Goal: Use online tool/utility: Utilize a website feature to perform a specific function

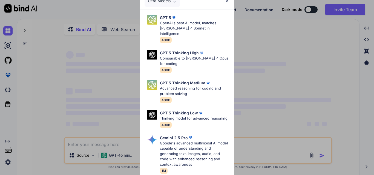
click at [226, 2] on img at bounding box center [227, 0] width 5 height 5
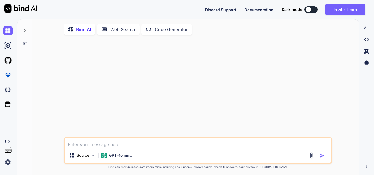
click at [101, 144] on textarea at bounding box center [198, 143] width 267 height 10
click at [8, 162] on img at bounding box center [7, 162] width 9 height 9
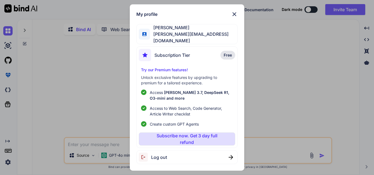
click at [234, 17] on img at bounding box center [234, 14] width 7 height 7
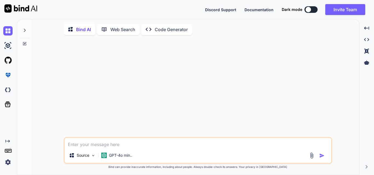
click at [111, 146] on textarea at bounding box center [198, 143] width 267 height 10
click at [25, 27] on div at bounding box center [24, 28] width 10 height 19
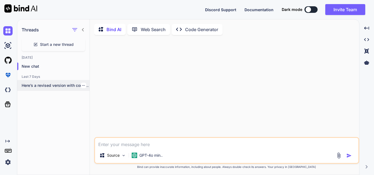
click at [66, 88] on p "Here’s a revised version with corrected grammar..." at bounding box center [56, 85] width 68 height 5
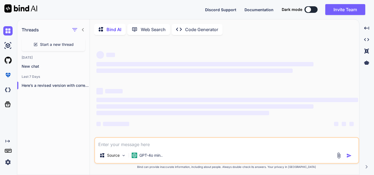
type textarea "x"
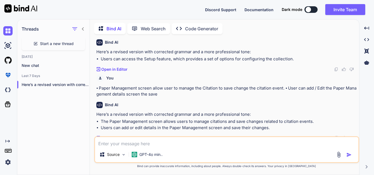
scroll to position [289, 0]
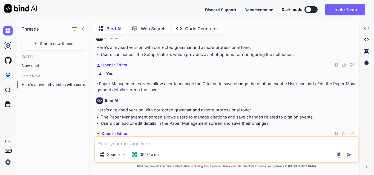
click at [123, 147] on textarea at bounding box center [226, 142] width 263 height 10
paste textarea "class Programa { const int InputWidth = 640; const int InputHeight = 640; const…"
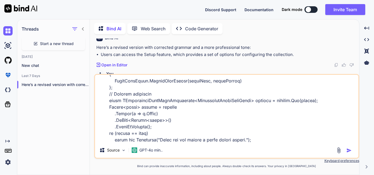
scroll to position [0, 0]
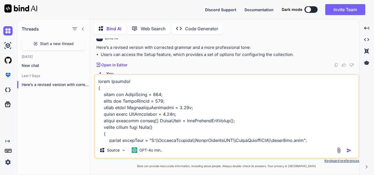
click at [99, 80] on textarea at bounding box center [226, 109] width 263 height 68
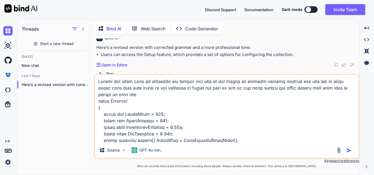
type textarea "Modify the given code to recognize the object name with in the image for exampl…"
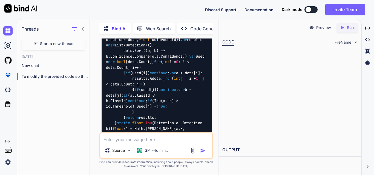
scroll to position [3569, 0]
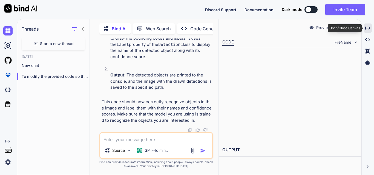
click at [369, 27] on icon "Created with Pixso." at bounding box center [367, 28] width 5 height 5
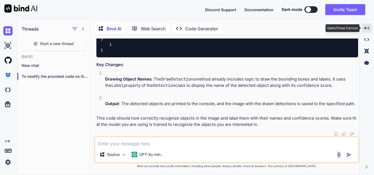
scroll to position [2190, 0]
click at [366, 30] on icon "Created with Pixso." at bounding box center [366, 28] width 5 height 5
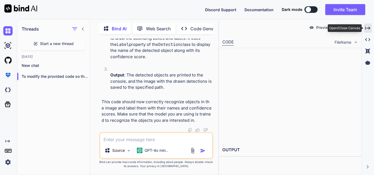
click at [367, 25] on div "Created with Pixso." at bounding box center [368, 28] width 8 height 9
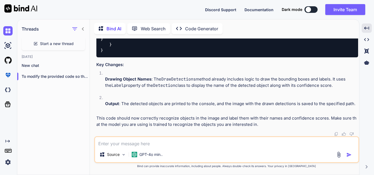
scroll to position [2259, 0]
click at [277, 82] on p "Drawing Object Names : The DrawDetections method already includes logic to draw…" at bounding box center [231, 82] width 253 height 12
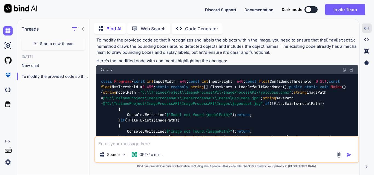
scroll to position [828, 0]
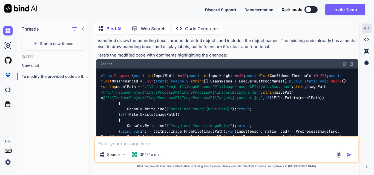
click at [345, 62] on img at bounding box center [344, 64] width 4 height 4
click at [343, 62] on img at bounding box center [344, 64] width 4 height 4
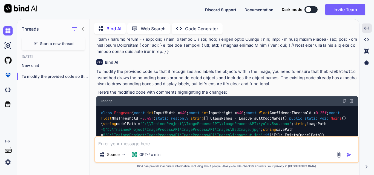
scroll to position [800, 0]
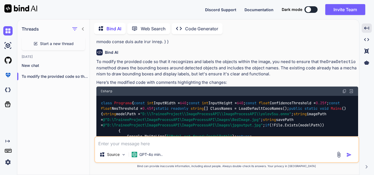
click at [144, 144] on textarea at bounding box center [226, 142] width 263 height 10
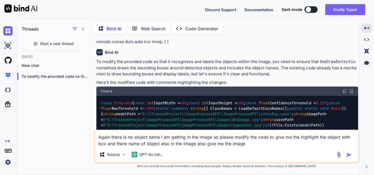
click at [343, 89] on img at bounding box center [344, 91] width 4 height 4
click at [258, 144] on textarea "Again there is no object name I am getting in the image so please modify the co…" at bounding box center [226, 139] width 263 height 16
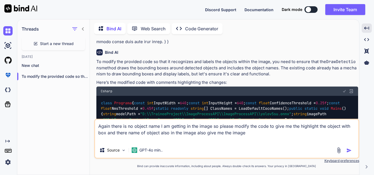
paste textarea "class Programa { const int InputWidth = 640; const int InputHeight = 640; const…"
type textarea "Again there is no object name I am getting in the image so please modify the co…"
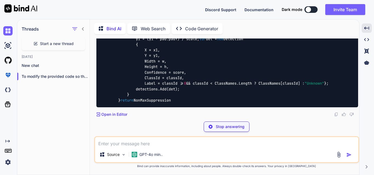
scroll to position [2822, 0]
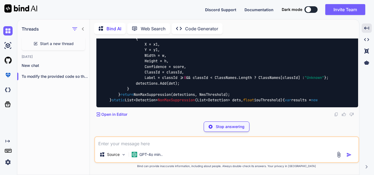
drag, startPoint x: 327, startPoint y: 57, endPoint x: 160, endPoint y: 65, distance: 167.4
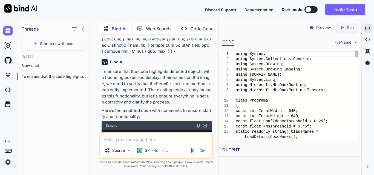
scroll to position [6211, 0]
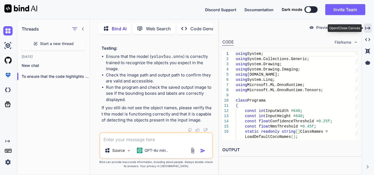
click at [366, 28] on icon at bounding box center [367, 28] width 5 height 3
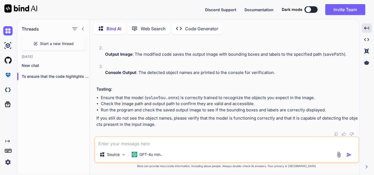
scroll to position [2751, 0]
click at [149, 144] on textarea at bounding box center [226, 142] width 263 height 10
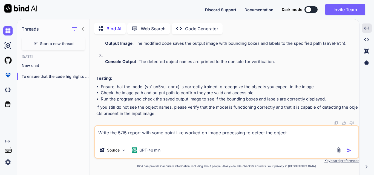
click at [183, 134] on textarea "Write the 5:15 report with some point like worked on image processing to detect…" at bounding box center [226, 134] width 263 height 16
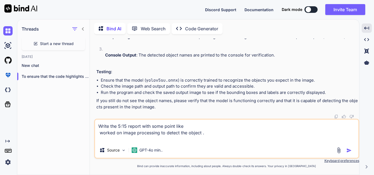
click at [168, 136] on textarea "Write the 5:15 report with some point like worked on image processing to detect…" at bounding box center [226, 131] width 263 height 23
click at [209, 138] on textarea "Write the 5:15 report with some point like worked on image processing to detect…" at bounding box center [226, 131] width 263 height 23
paste textarea "• Work on to debug the image process method and pass the image as input paramet…"
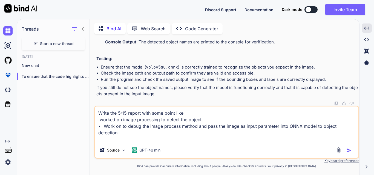
paste textarea "• Worked on understand the image processing functionality using yolo mode"
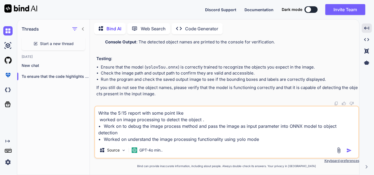
drag, startPoint x: 209, startPoint y: 121, endPoint x: 95, endPoint y: 119, distance: 113.0
click at [95, 119] on textarea "Write the 5:15 report with some point like worked on image processing to detect…" at bounding box center [226, 125] width 263 height 36
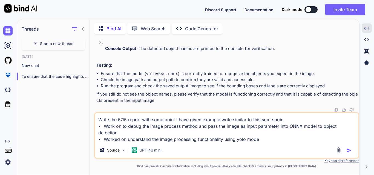
type textarea "Write the 5:15 report with some point I have given example write similar to thi…"
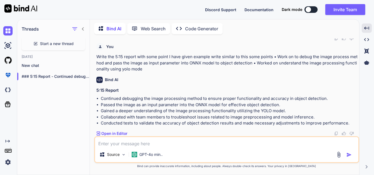
scroll to position [4362, 0]
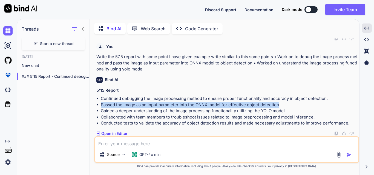
drag, startPoint x: 101, startPoint y: 104, endPoint x: 278, endPoint y: 106, distance: 176.8
click at [278, 106] on li "Passed the image as an input parameter into the ONNX model for effective object…" at bounding box center [229, 105] width 257 height 6
copy li "Passed the image as an input parameter into the ONNX model for effective object…"
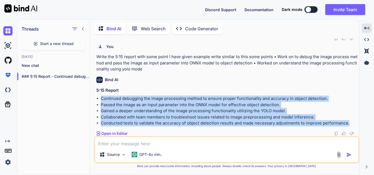
drag, startPoint x: 101, startPoint y: 98, endPoint x: 348, endPoint y: 122, distance: 247.4
click at [348, 122] on ul "Continued debugging the image processing method to ensure proper functionality …" at bounding box center [227, 111] width 262 height 31
copy ul "Continued debugging the image processing method to ensure proper functionality …"
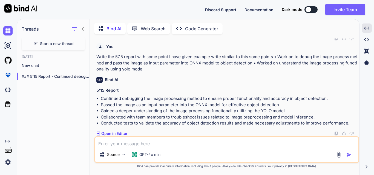
click at [153, 128] on div "Bind AI 5:15 Report Continued debugging the image processing method to ensure p…" at bounding box center [227, 105] width 262 height 64
click at [117, 147] on div "Source GPT-4o min.." at bounding box center [226, 150] width 265 height 27
click at [115, 145] on textarea at bounding box center [226, 142] width 263 height 10
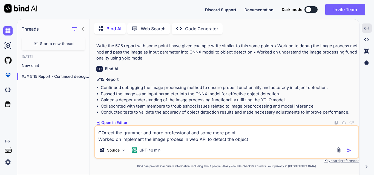
type textarea "COrrect the grammer and more professional and some more points Worked on implem…"
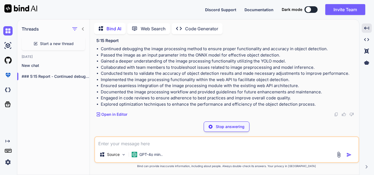
scroll to position [4482, 0]
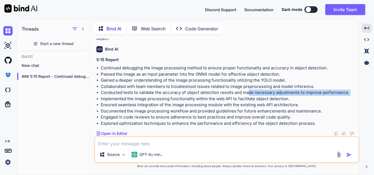
drag, startPoint x: 101, startPoint y: 99, endPoint x: 248, endPoint y: 95, distance: 147.3
click at [248, 95] on ul "Continued debugging the image processing method to ensure proper functionality …" at bounding box center [227, 96] width 262 height 62
click at [285, 114] on li "Documented the image processing workflow and provided guidelines for future enh…" at bounding box center [229, 111] width 257 height 6
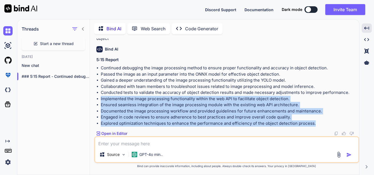
drag, startPoint x: 314, startPoint y: 124, endPoint x: 98, endPoint y: 98, distance: 217.1
click at [98, 98] on ul "Continued debugging the image processing method to ensure proper functionality …" at bounding box center [227, 96] width 262 height 62
copy ul "Implemented the image processing functionality within the web API to facilitate…"
